Goal: Task Accomplishment & Management: Manage account settings

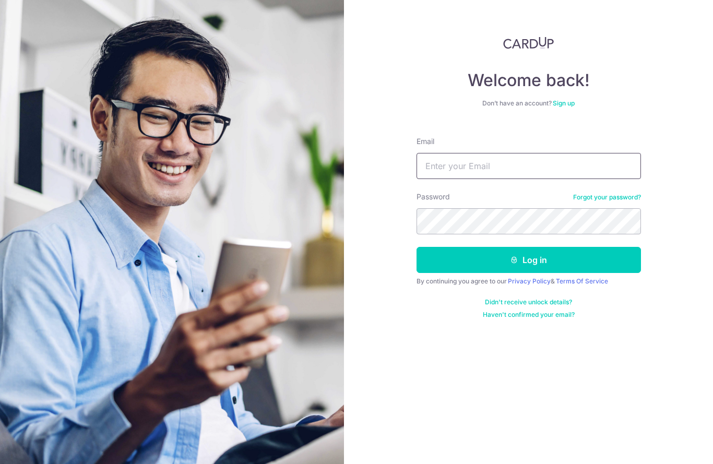
click at [479, 166] on input "Email" at bounding box center [528, 166] width 224 height 26
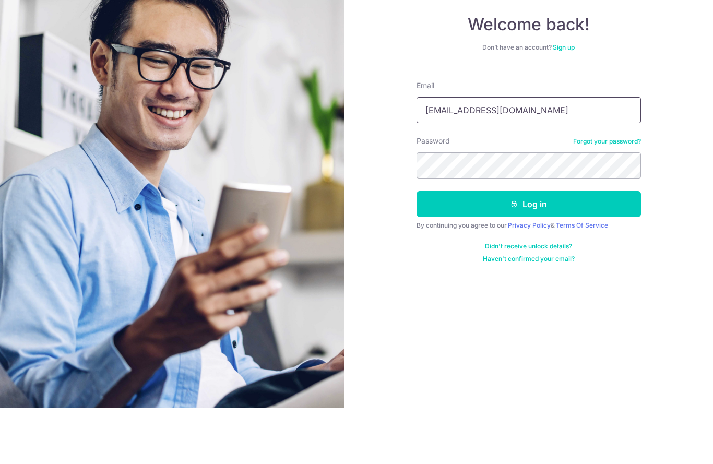
type input "[EMAIL_ADDRESS][DOMAIN_NAME]"
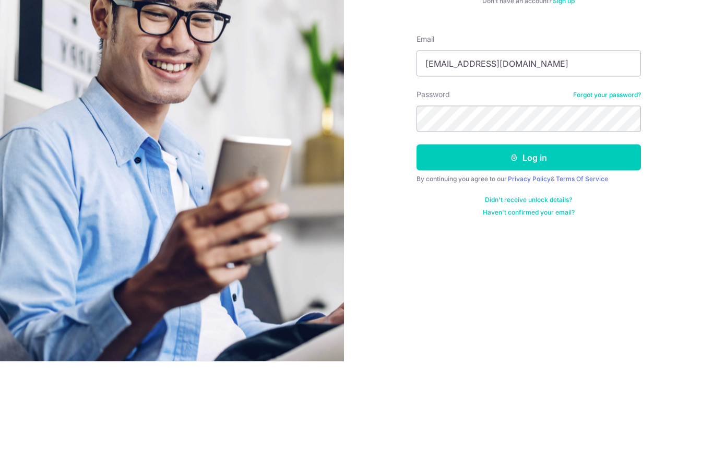
click at [599, 247] on button "Log in" at bounding box center [528, 260] width 224 height 26
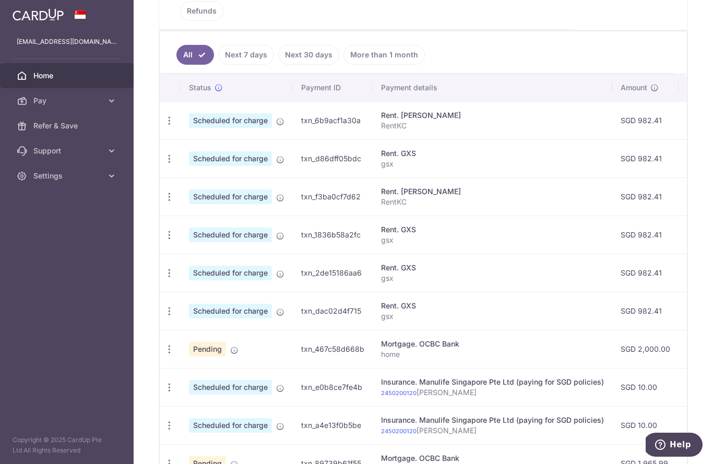
scroll to position [217, 0]
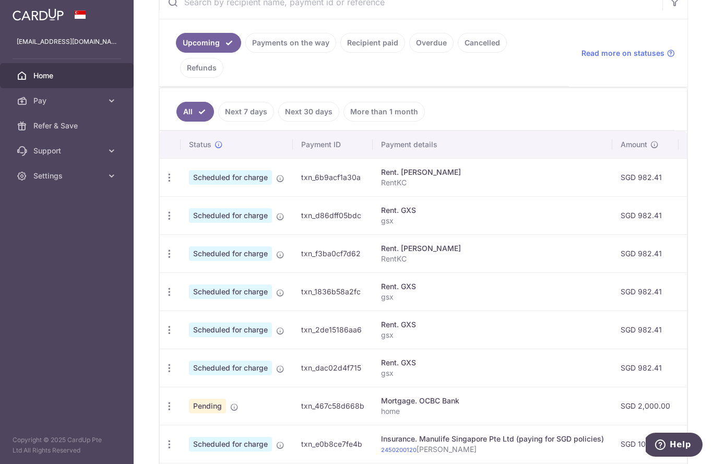
click at [245, 53] on link "Payments on the way" at bounding box center [290, 43] width 91 height 20
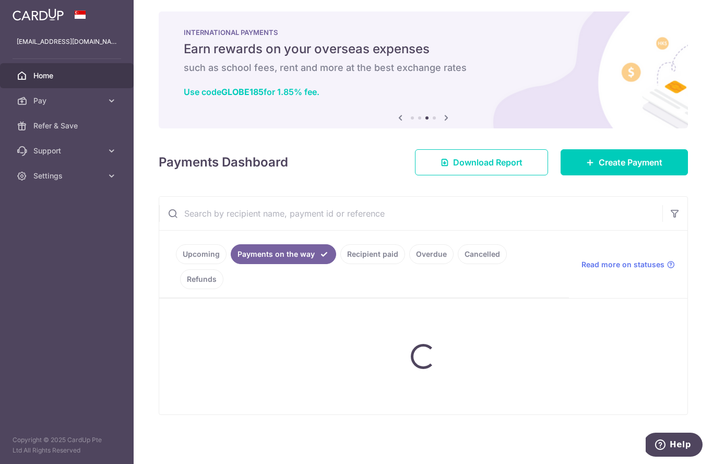
scroll to position [0, 0]
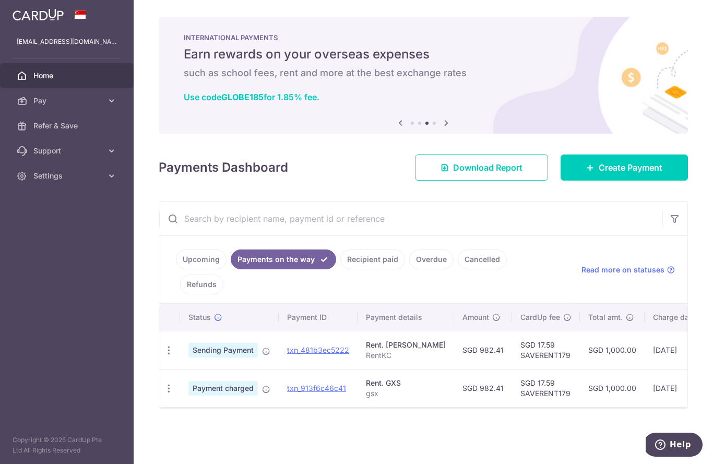
click at [176, 269] on link "Upcoming" at bounding box center [201, 259] width 51 height 20
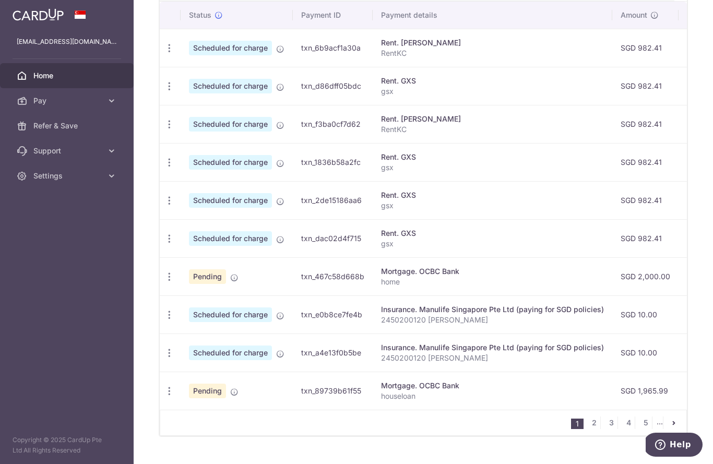
scroll to position [345, 0]
click at [614, 429] on link "3" at bounding box center [611, 423] width 13 height 13
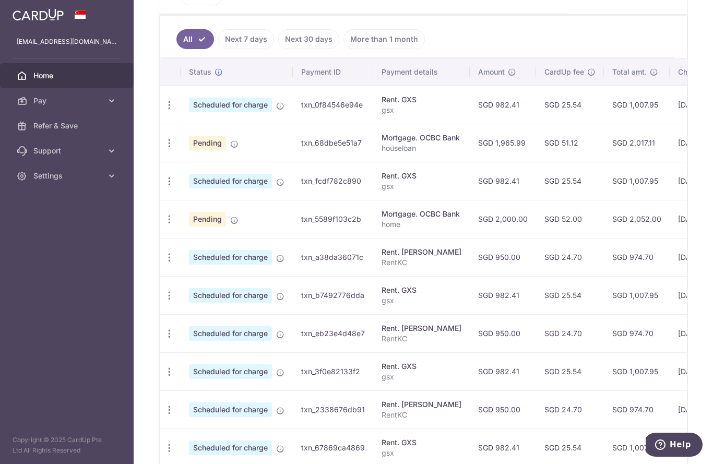
scroll to position [290, 0]
click at [164, 262] on icon "button" at bounding box center [169, 256] width 11 height 11
click at [189, 292] on span "Update payment" at bounding box center [224, 285] width 71 height 13
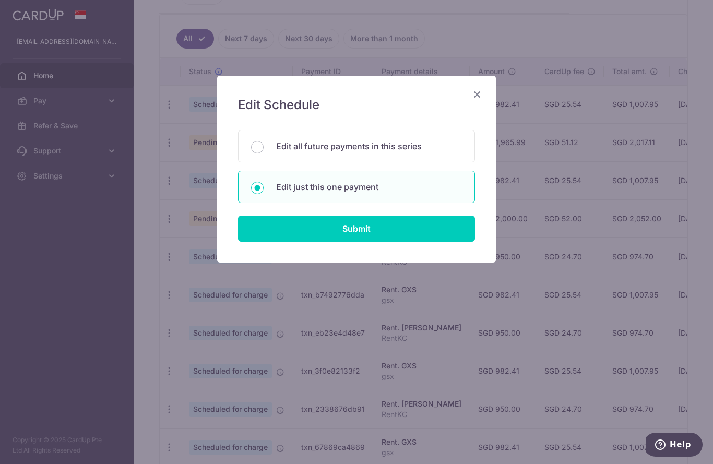
click at [343, 233] on input "Submit" at bounding box center [356, 228] width 237 height 26
radio input "true"
type input "950.00"
type input "[DATE]"
type input "RentKC"
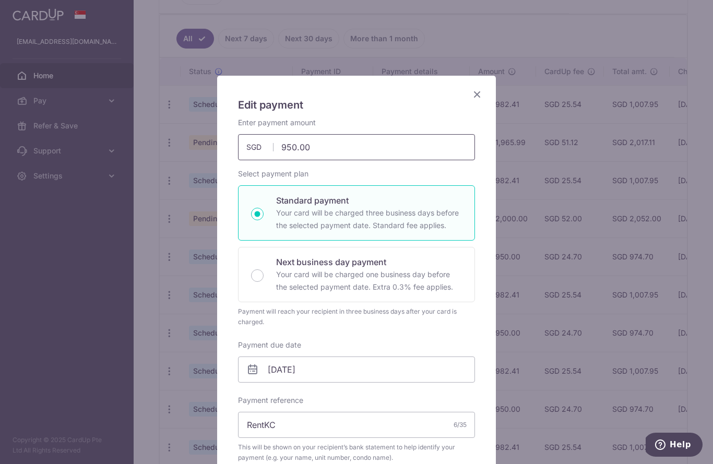
click at [341, 145] on input "950.00" at bounding box center [356, 147] width 237 height 26
type input "982.41"
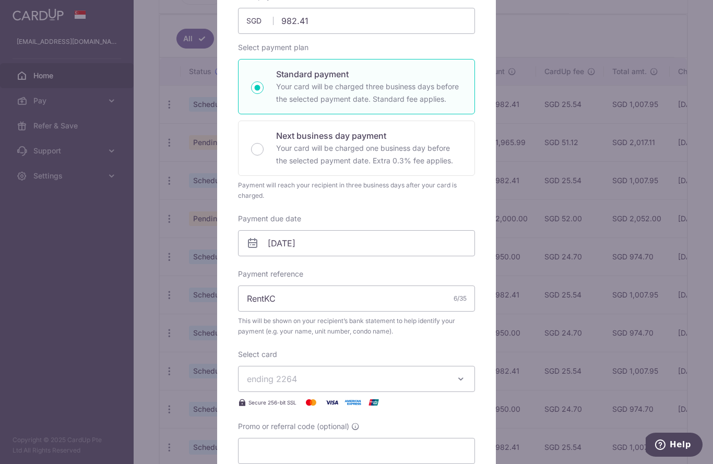
scroll to position [126, 0]
click at [355, 236] on input "[DATE]" at bounding box center [356, 244] width 237 height 26
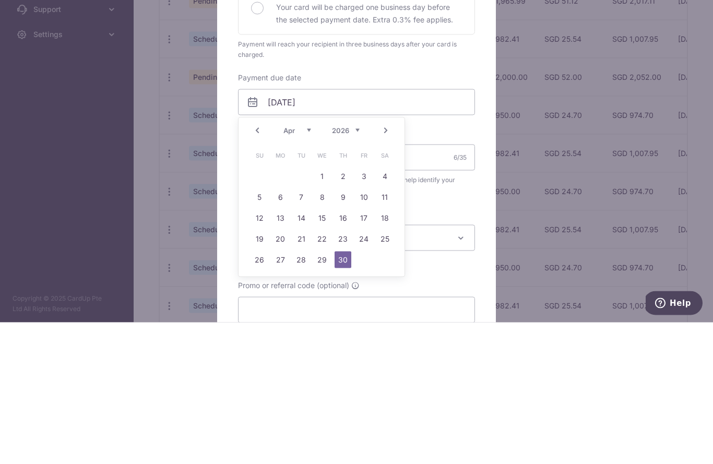
click at [258, 266] on link "Prev" at bounding box center [257, 272] width 13 height 13
click at [257, 266] on link "Prev" at bounding box center [257, 272] width 13 height 13
click at [256, 266] on link "Prev" at bounding box center [257, 272] width 13 height 13
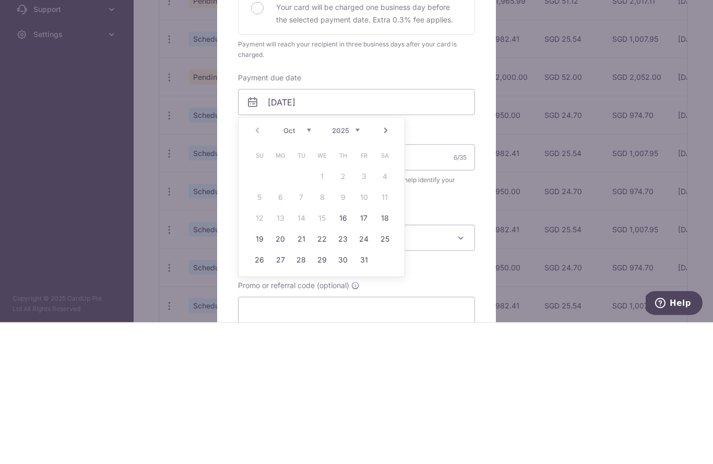
click at [259, 259] on div "Prev Next Oct Nov [DATE] 2026 2027 2028 2029 2030 2031 2032 2033 2034 2035" at bounding box center [321, 271] width 166 height 25
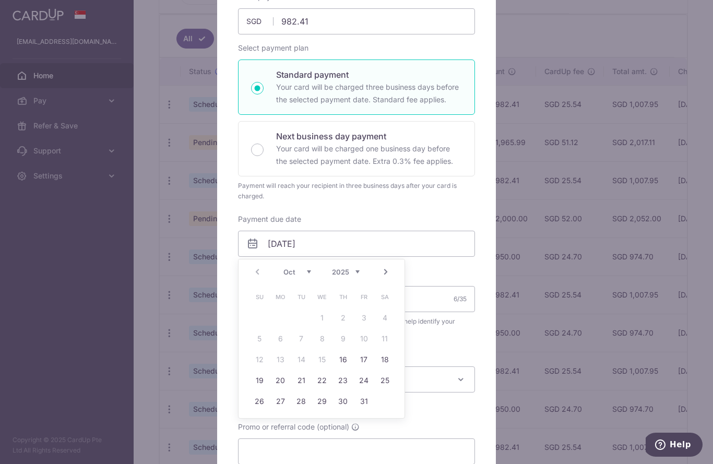
click at [346, 380] on link "23" at bounding box center [342, 380] width 17 height 17
type input "[DATE]"
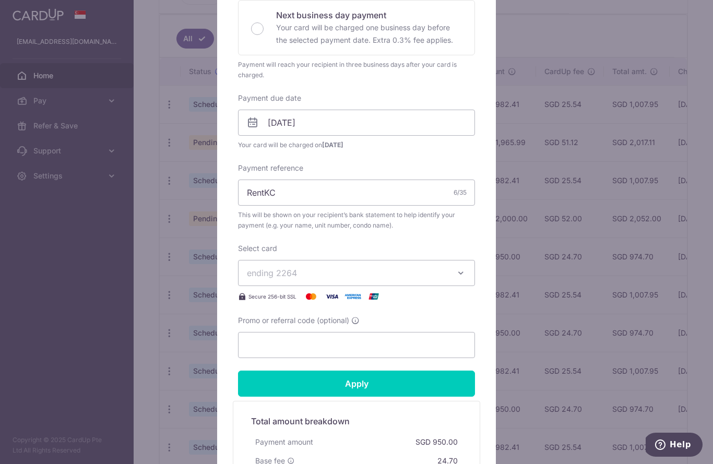
scroll to position [250, 0]
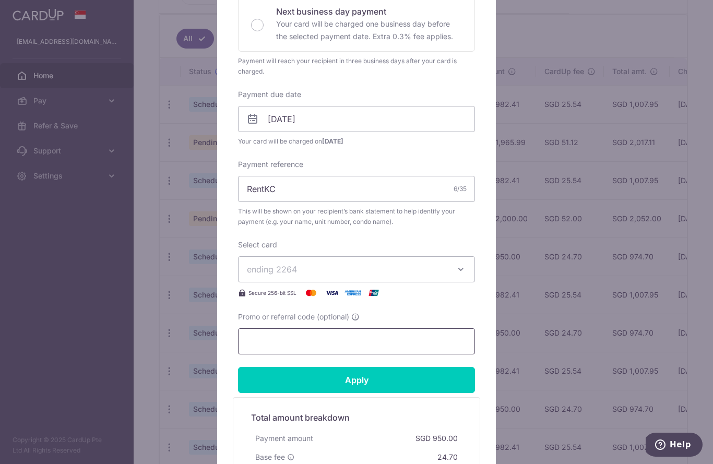
click at [367, 339] on input "Promo or referral code (optional)" at bounding box center [356, 341] width 237 height 26
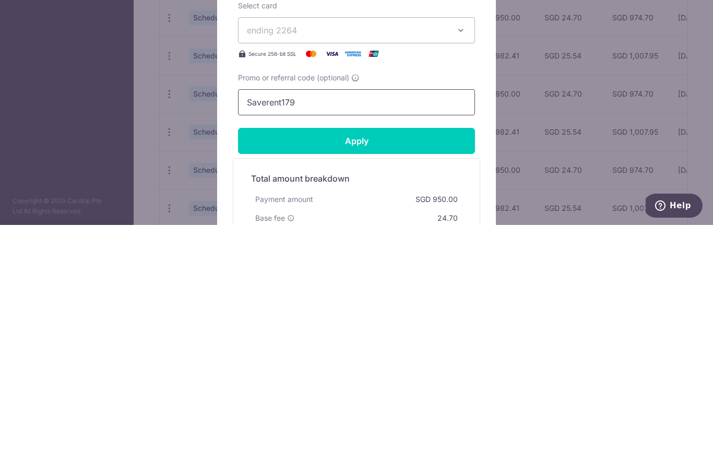
type input "Saverent179"
click at [414, 367] on input "Apply" at bounding box center [356, 380] width 237 height 26
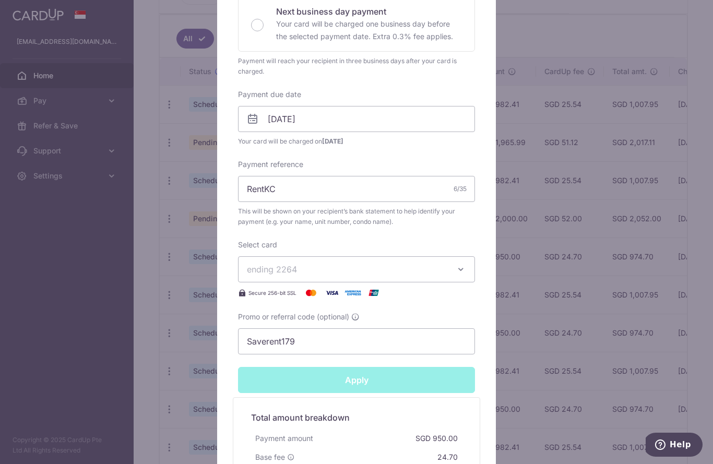
type input "Successfully Applied"
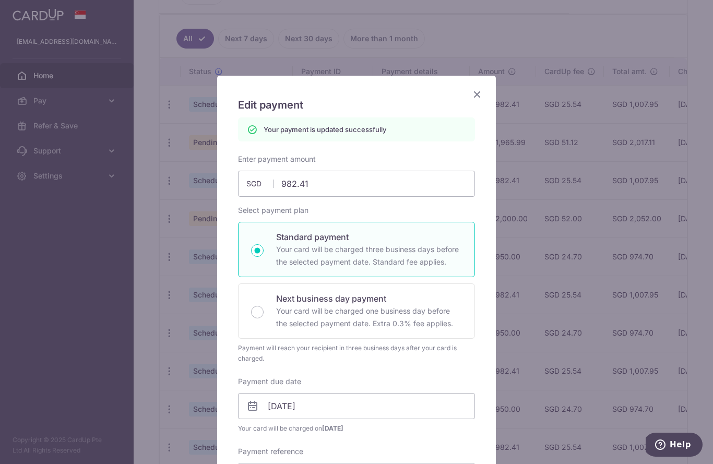
scroll to position [0, 0]
click at [477, 92] on icon "Close" at bounding box center [477, 94] width 13 height 13
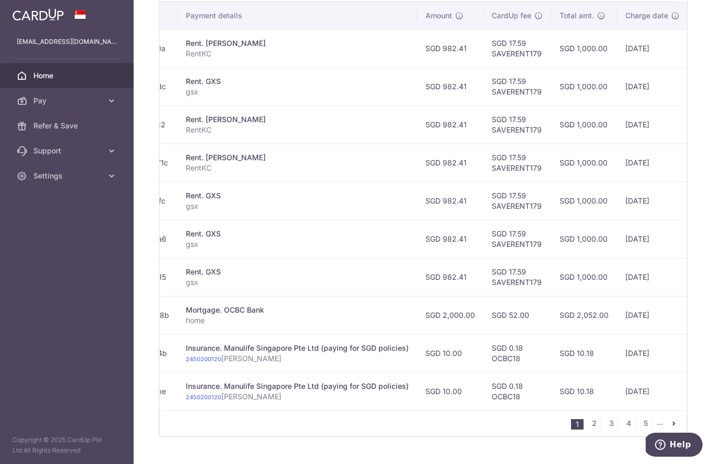
scroll to position [0, 195]
click at [611, 429] on link "3" at bounding box center [611, 423] width 13 height 13
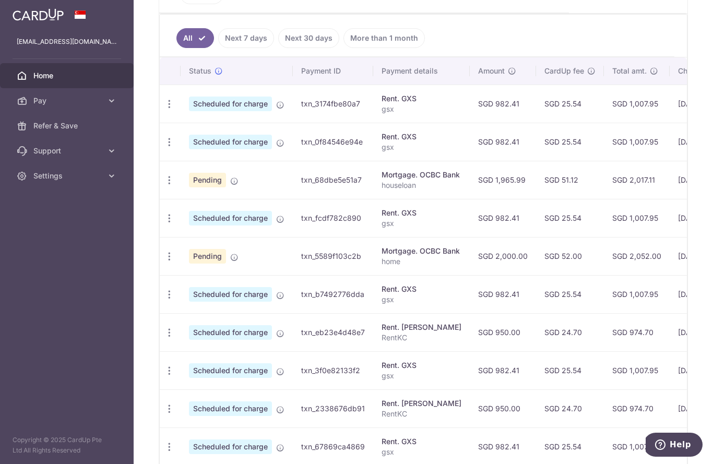
scroll to position [314, 0]
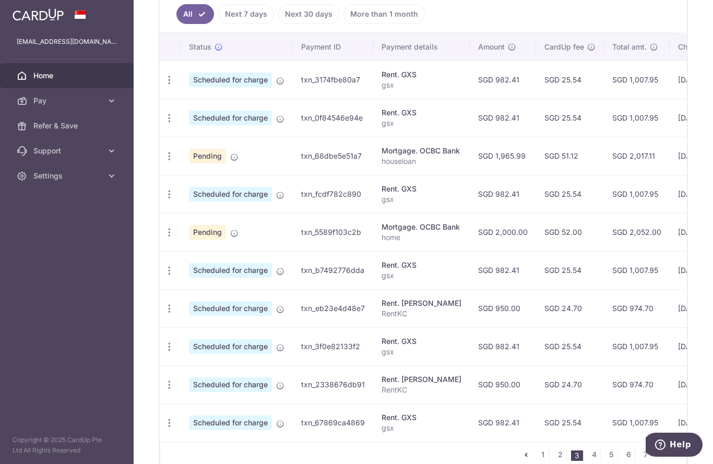
click at [164, 86] on icon "button" at bounding box center [169, 80] width 11 height 11
click at [189, 115] on span "Update payment" at bounding box center [224, 108] width 71 height 13
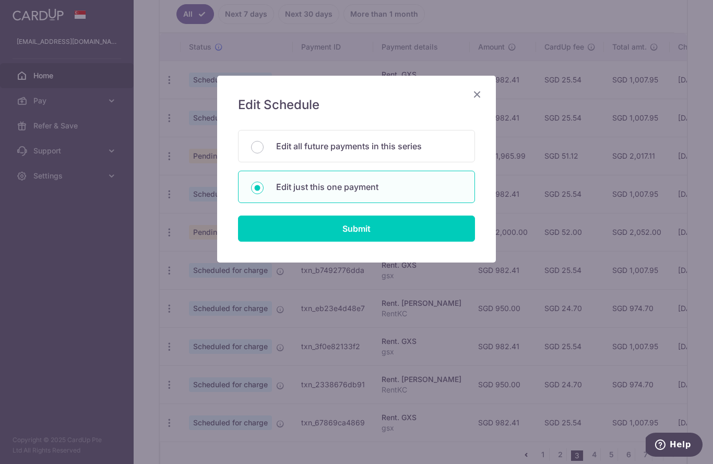
click at [303, 231] on input "Submit" at bounding box center [356, 228] width 237 height 26
radio input "true"
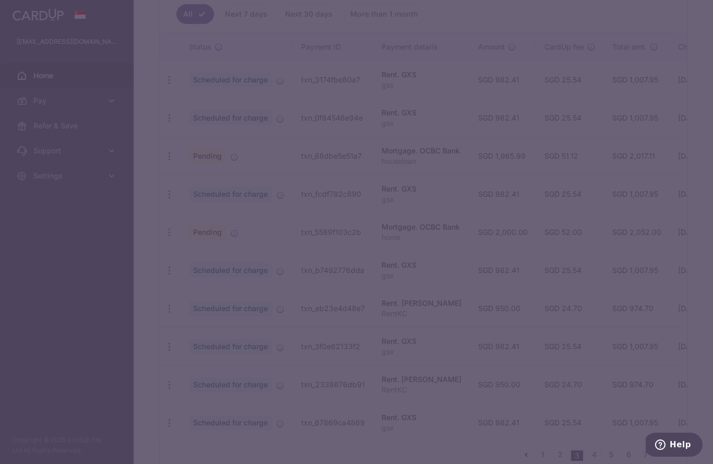
type input "982.41"
type input "27/03/2026"
type input "gsx"
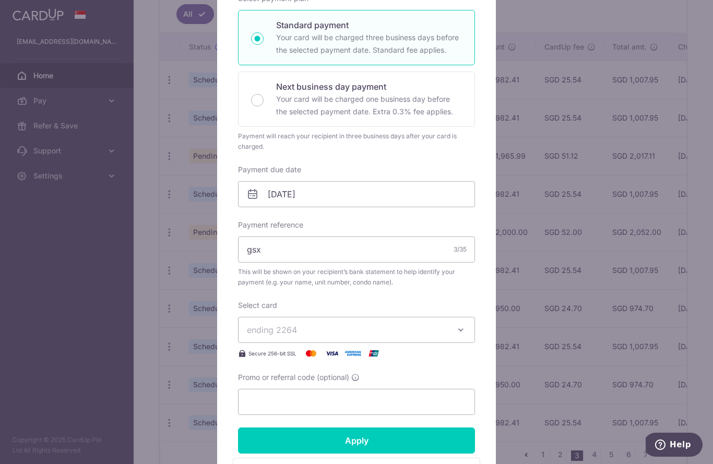
scroll to position [179, 0]
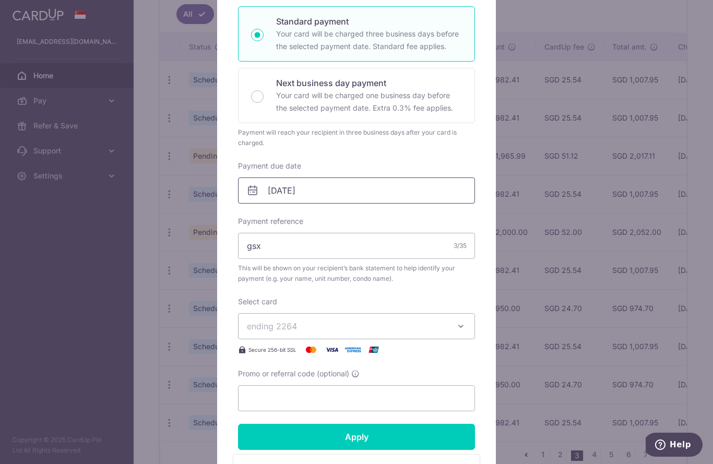
click at [355, 189] on input "27/03/2026" at bounding box center [356, 190] width 237 height 26
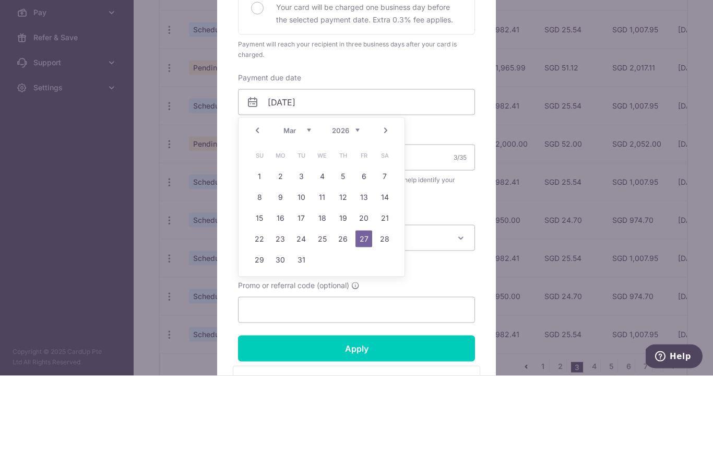
click at [254, 212] on link "Prev" at bounding box center [257, 218] width 13 height 13
click at [259, 212] on link "Prev" at bounding box center [257, 218] width 13 height 13
click at [255, 212] on link "Prev" at bounding box center [257, 218] width 13 height 13
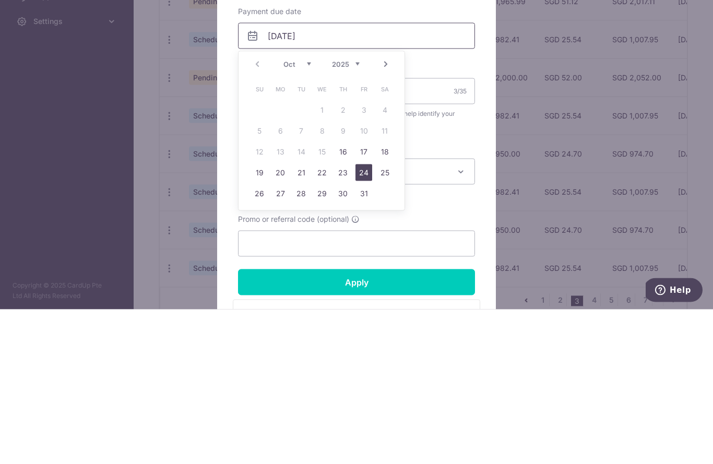
click at [369, 319] on link "24" at bounding box center [363, 327] width 17 height 17
type input "24/10/2025"
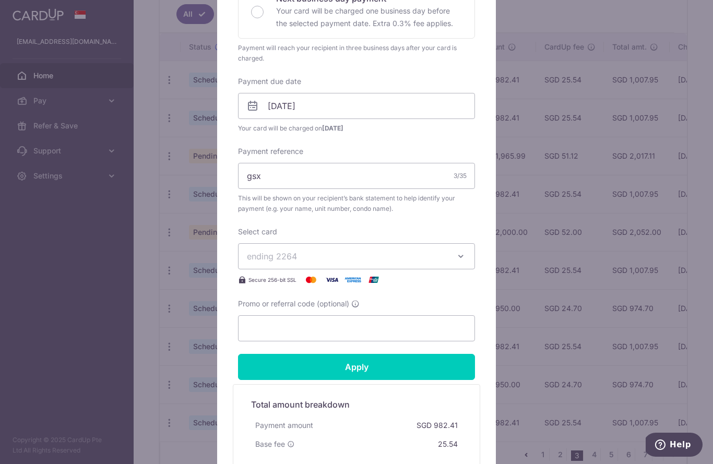
scroll to position [265, 0]
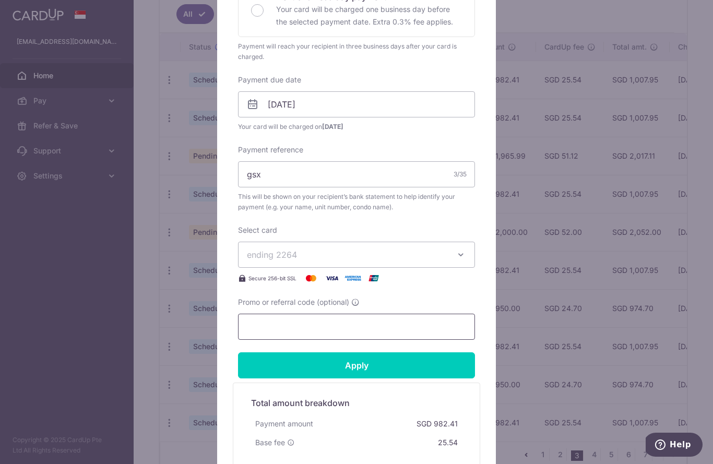
click at [346, 322] on input "Promo or referral code (optional)" at bounding box center [356, 327] width 237 height 26
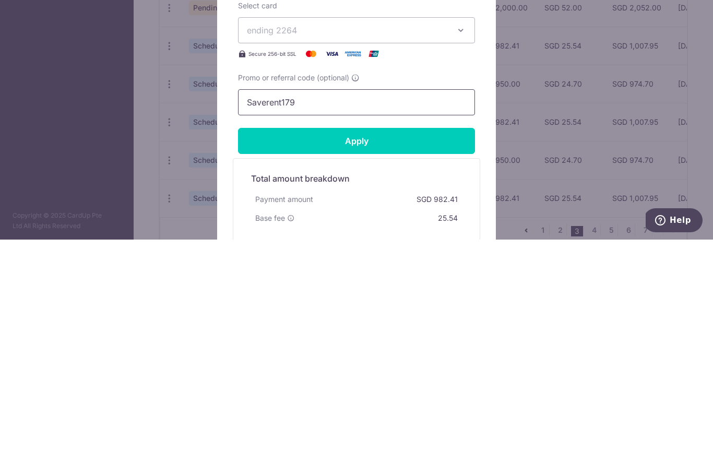
type input "Saverent179"
click at [415, 352] on input "Apply" at bounding box center [356, 365] width 237 height 26
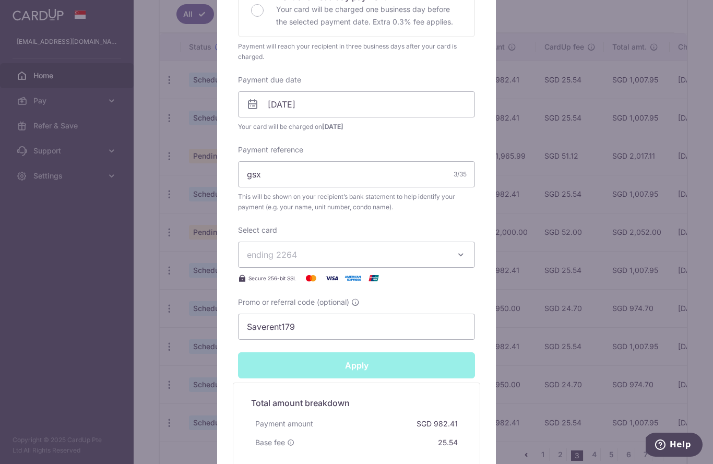
type input "Successfully Applied"
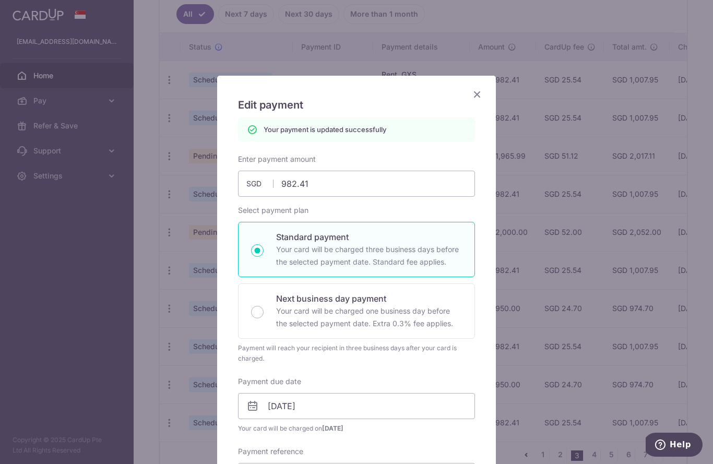
scroll to position [0, 0]
click at [477, 90] on icon "Close" at bounding box center [477, 94] width 13 height 13
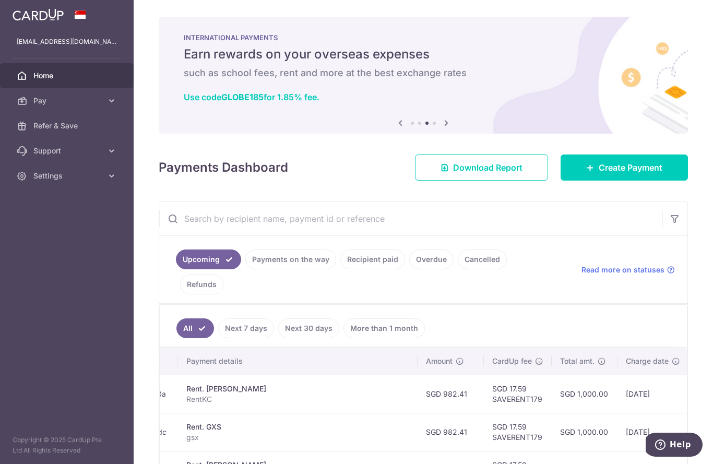
click at [245, 269] on link "Payments on the way" at bounding box center [290, 259] width 91 height 20
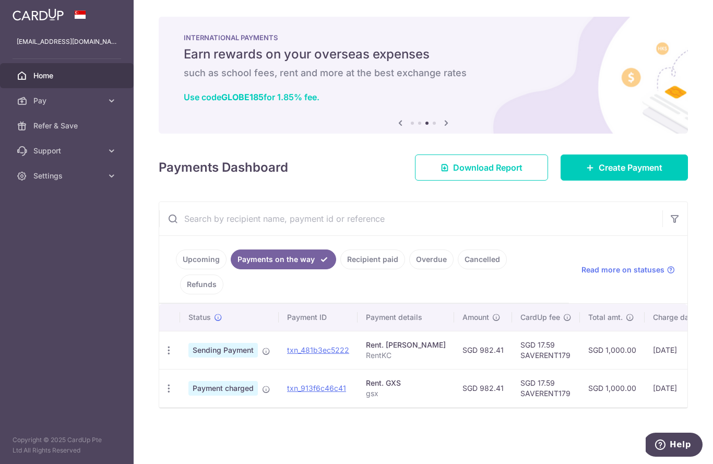
click at [0, 0] on icon "button" at bounding box center [0, 0] width 0 height 0
click at [78, 169] on link "Settings" at bounding box center [67, 175] width 134 height 25
click at [63, 225] on span "Logout" at bounding box center [67, 226] width 69 height 10
